Goal: Information Seeking & Learning: Compare options

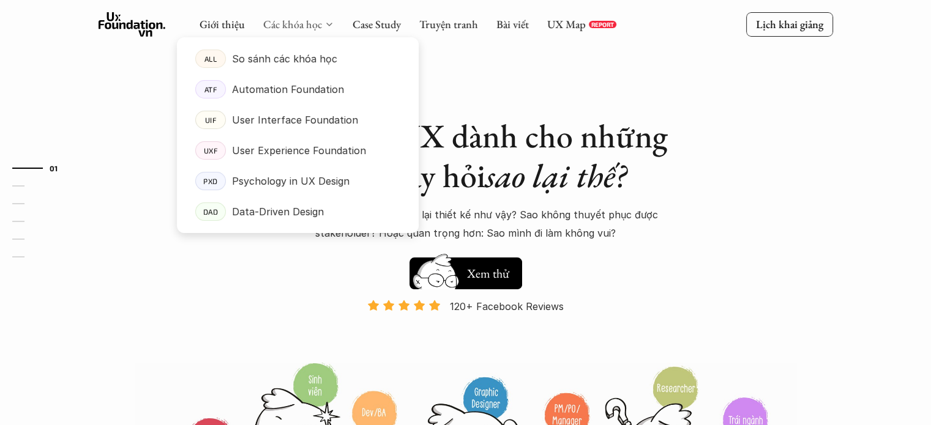
click at [315, 26] on link "Các khóa học" at bounding box center [292, 24] width 59 height 14
click at [257, 58] on p "So sánh các khóa học" at bounding box center [284, 59] width 105 height 18
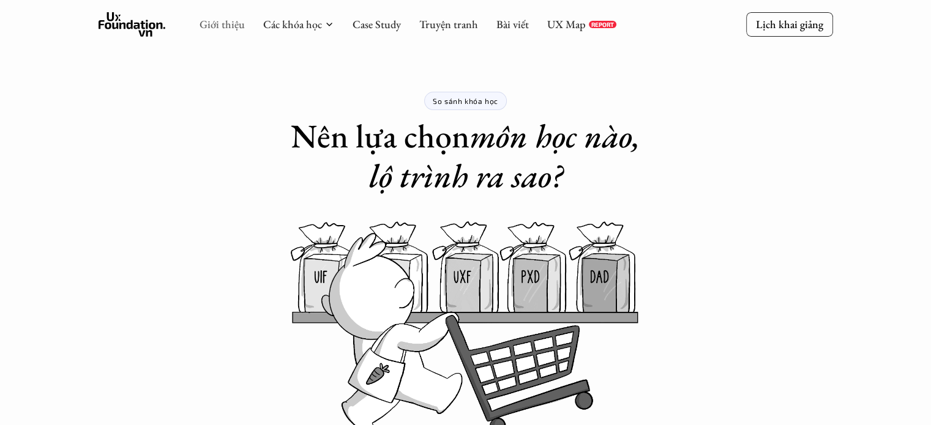
click at [206, 24] on link "Giới thiệu" at bounding box center [222, 24] width 45 height 14
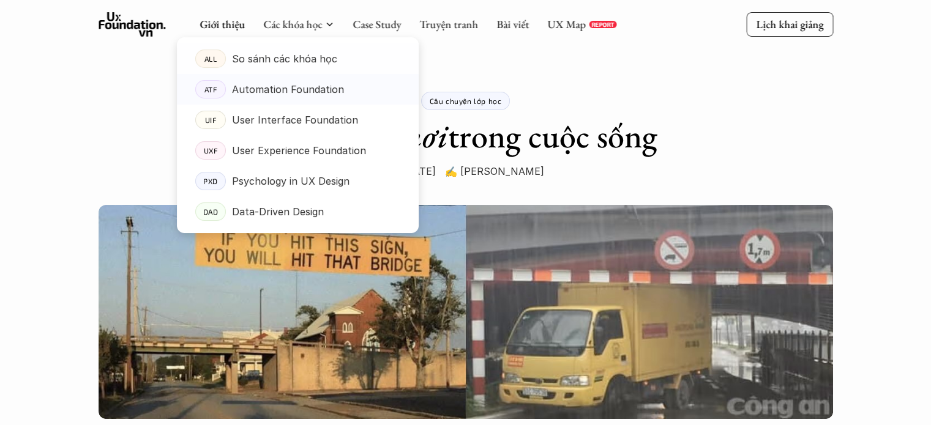
click at [286, 86] on p "Automation Foundation" at bounding box center [288, 89] width 112 height 18
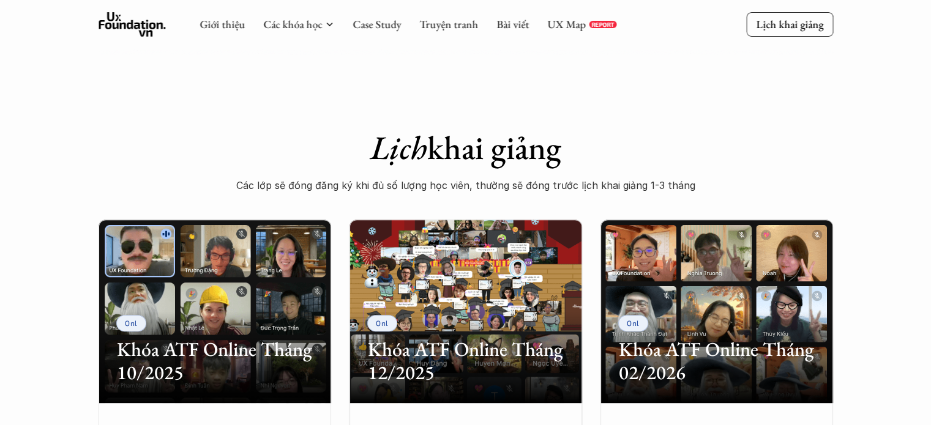
scroll to position [329, 0]
